Goal: Task Accomplishment & Management: Check status

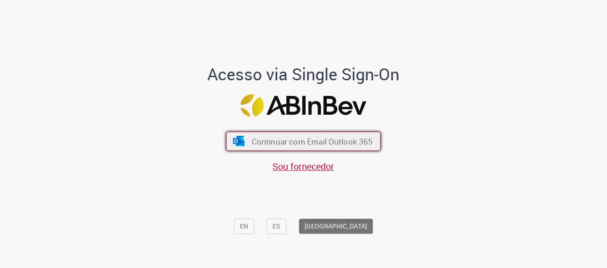
click at [304, 141] on span "Continuar com Email Outlook 365" at bounding box center [312, 141] width 121 height 11
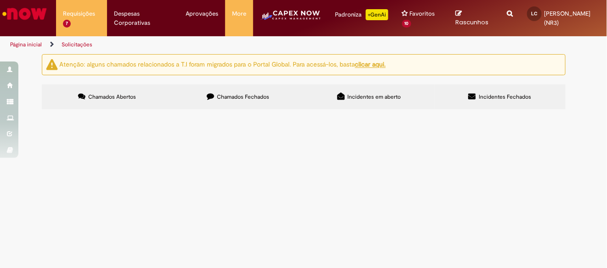
scroll to position [68, 0]
click at [0, 0] on span "Abrir RC de Serviço. Fornecedor: 28204043000108 SCHEFFER SISTEMAS DE ARMAZENAGE…" at bounding box center [0, 0] width 0 height 0
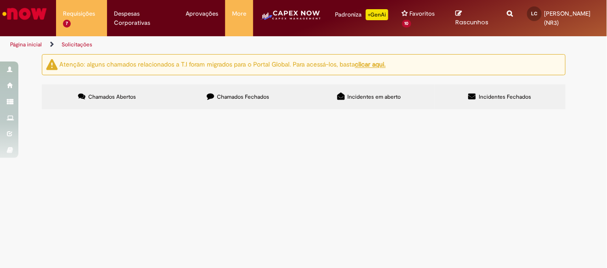
click at [0, 0] on span "Abrir RC de Serviço. Fornecedor: 28204043000108 SCHEFFER SISTEMAS DE ARMAZENAGE…" at bounding box center [0, 0] width 0 height 0
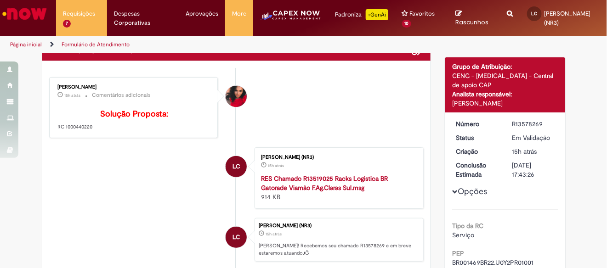
scroll to position [0, 0]
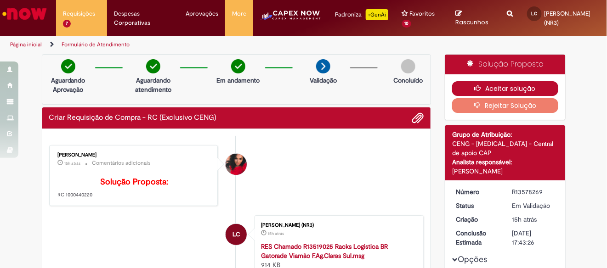
click at [487, 91] on button "Aceitar solução" at bounding box center [505, 88] width 106 height 15
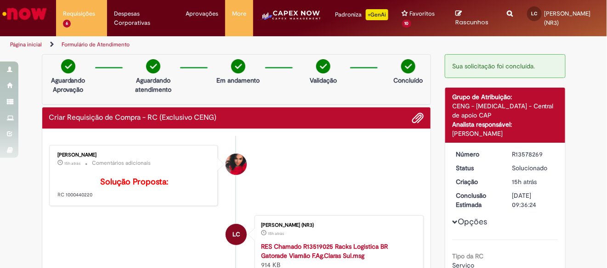
click at [85, 199] on p "Solução Proposta: RC 1000440220" at bounding box center [134, 188] width 153 height 21
copy p "1000440220"
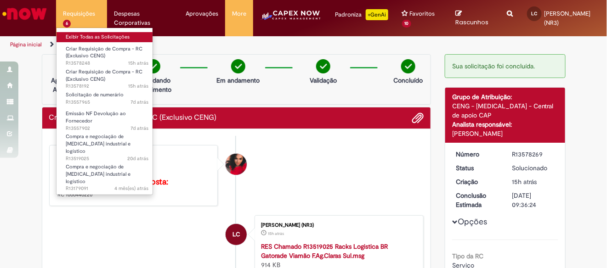
click at [85, 40] on link "Exibir Todas as Solicitações" at bounding box center [107, 37] width 101 height 10
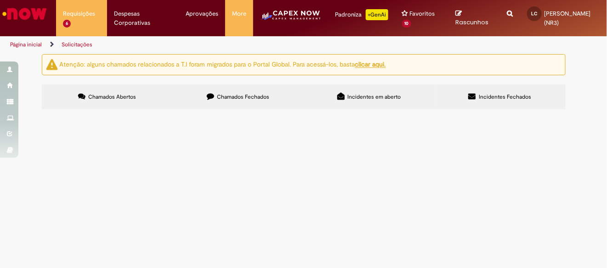
click at [0, 0] on span "Abrir RC de material conforme fechamento comercial Fornecedor: Materia 50026198…" at bounding box center [0, 0] width 0 height 0
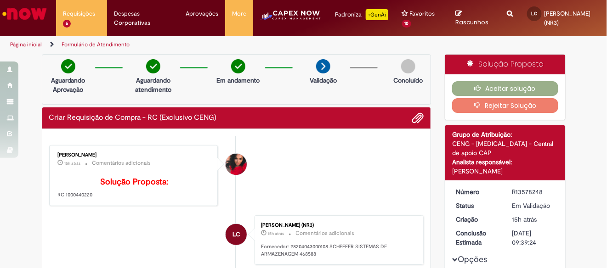
click at [92, 199] on p "Solução Proposta: RC 1000440220" at bounding box center [134, 188] width 153 height 21
click at [91, 199] on p "Solução Proposta: RC 1000440220" at bounding box center [134, 188] width 153 height 21
copy p "1000440220"
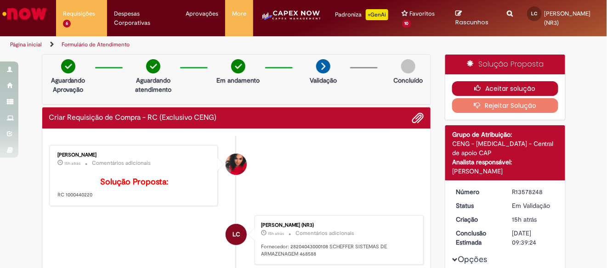
click at [529, 90] on button "Aceitar solução" at bounding box center [505, 88] width 106 height 15
